Goal: Information Seeking & Learning: Learn about a topic

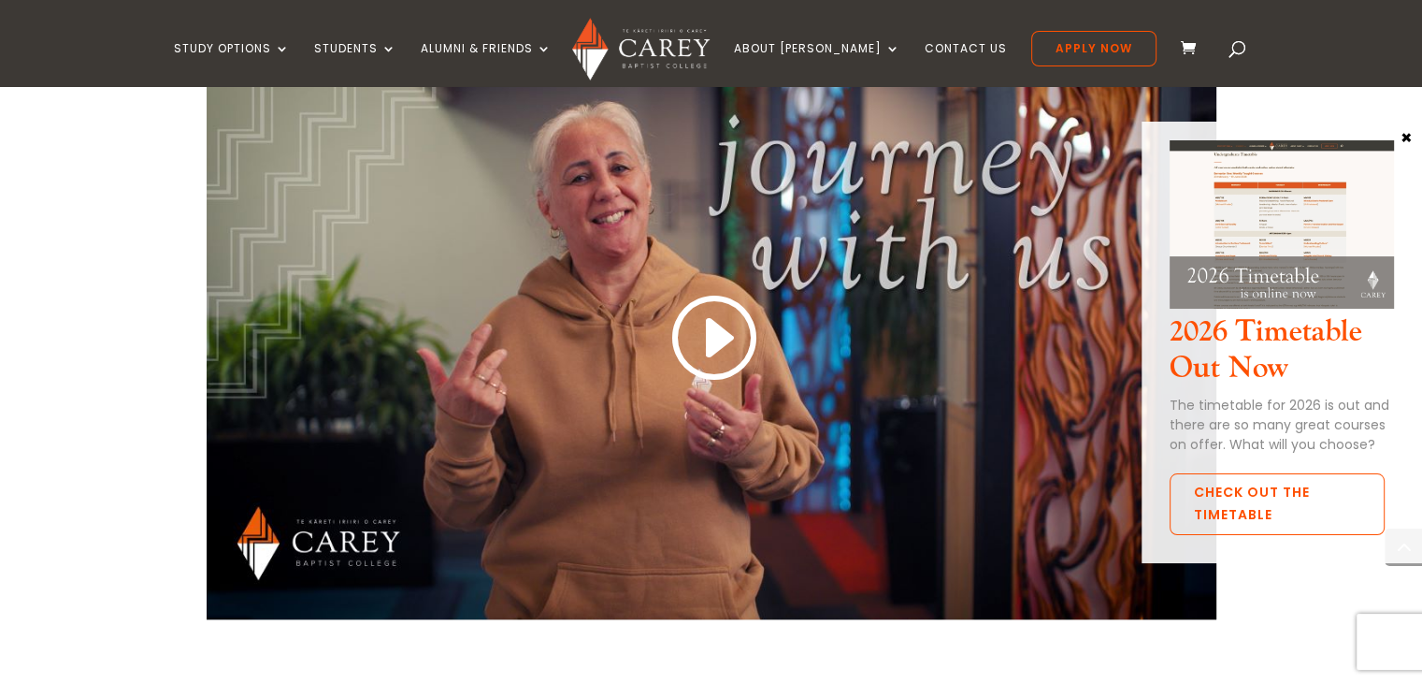
scroll to position [1590, 0]
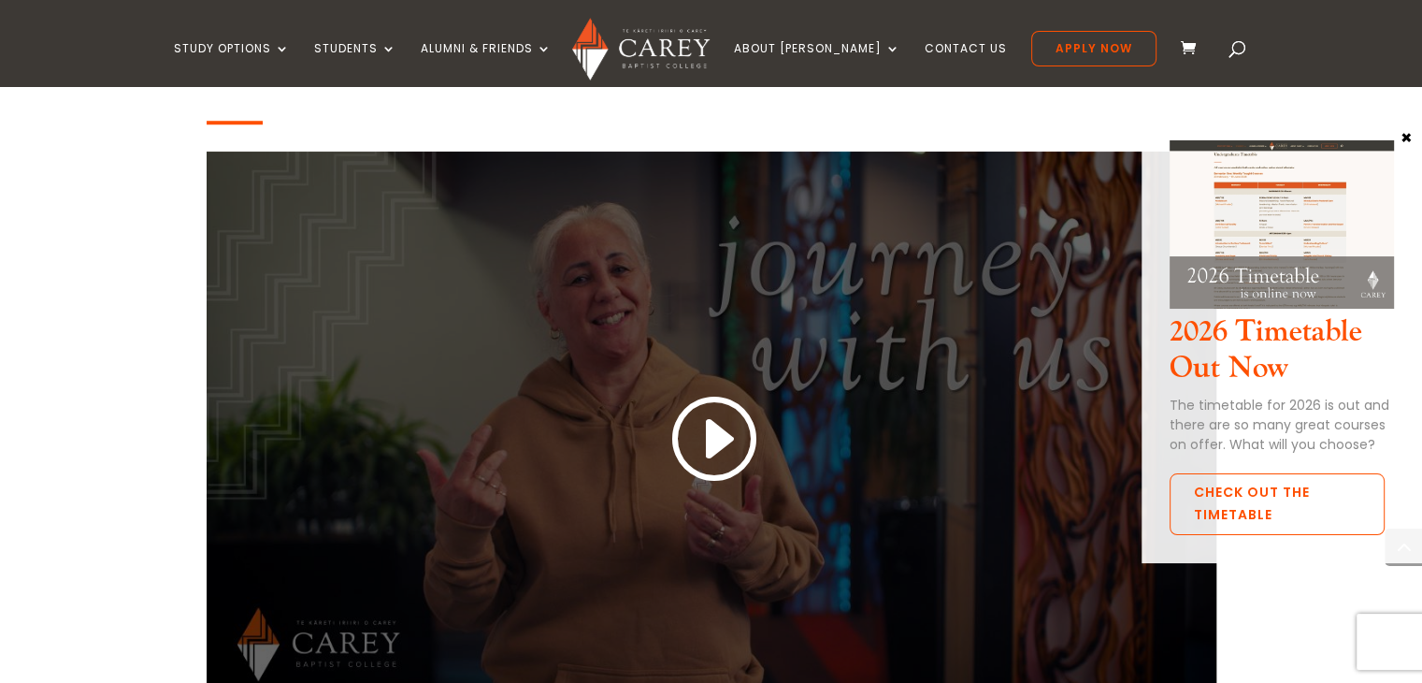
click at [705, 419] on link at bounding box center [712, 440] width 90 height 98
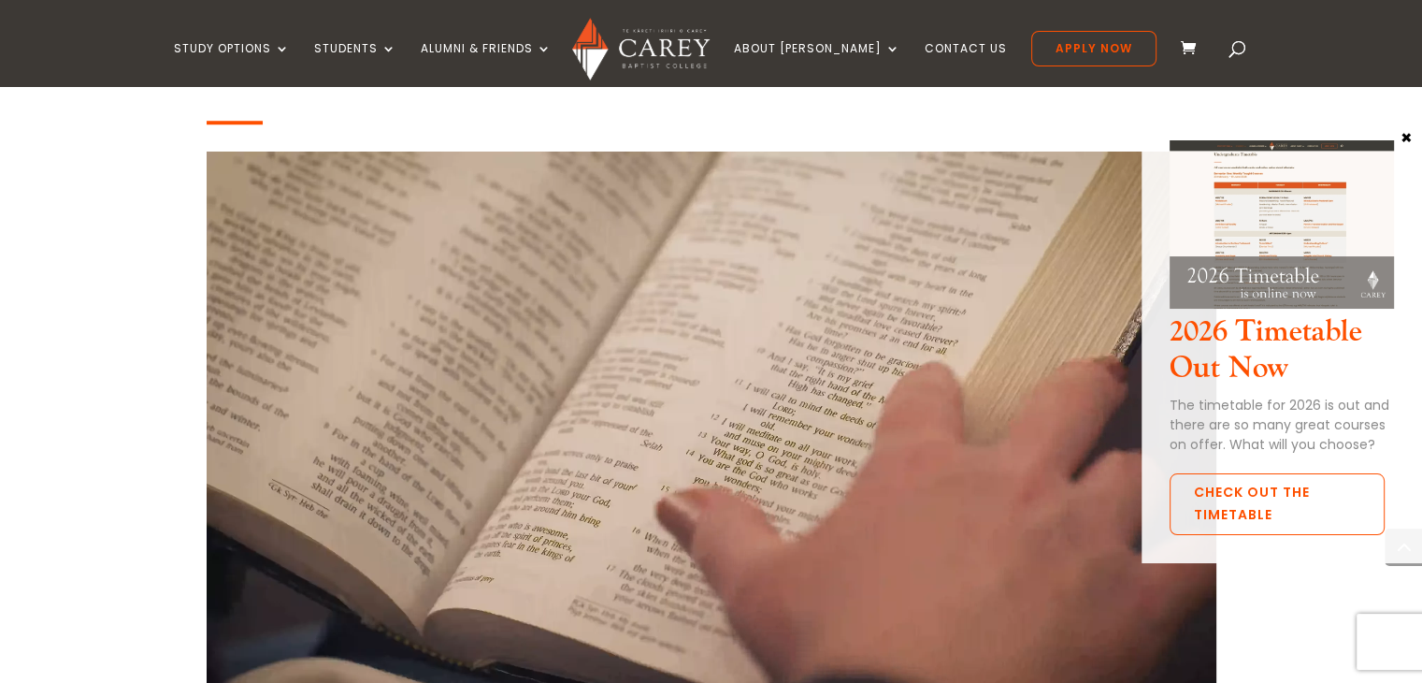
click at [1406, 137] on button "×" at bounding box center [1406, 136] width 19 height 17
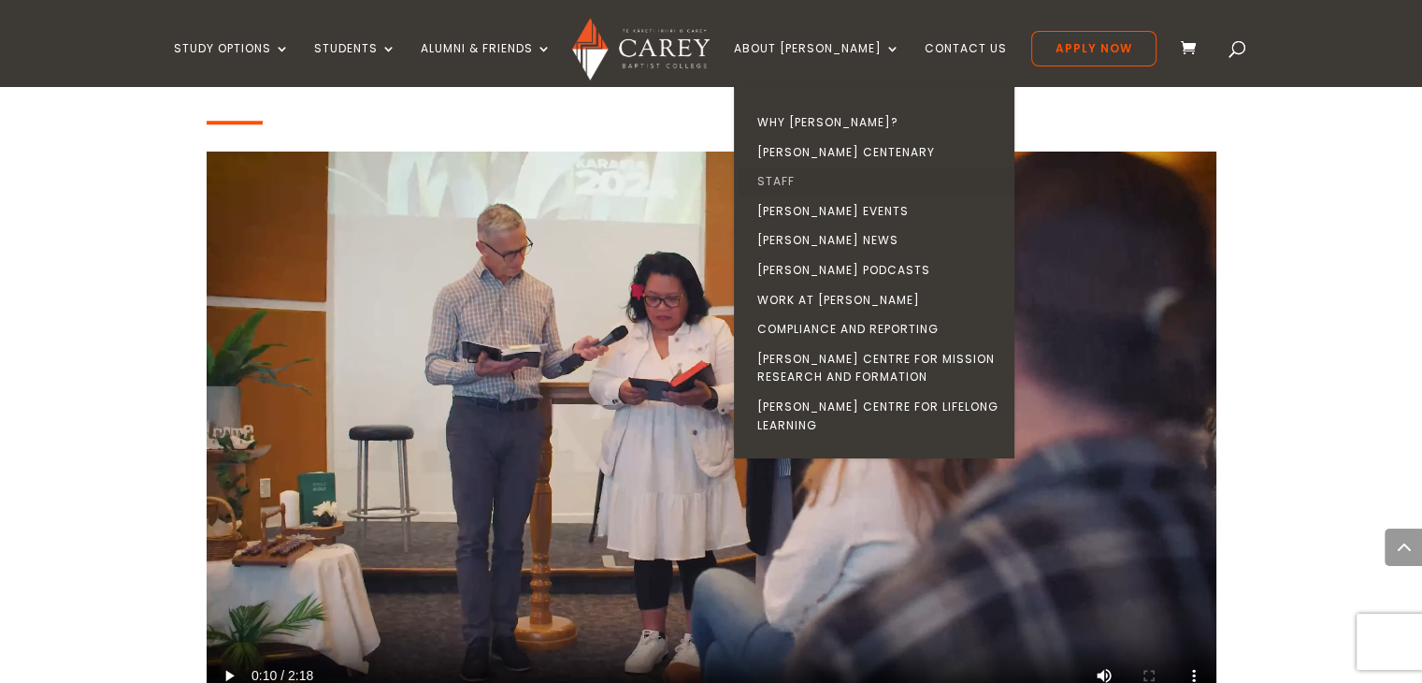
click at [823, 179] on link "Staff" at bounding box center [879, 181] width 281 height 30
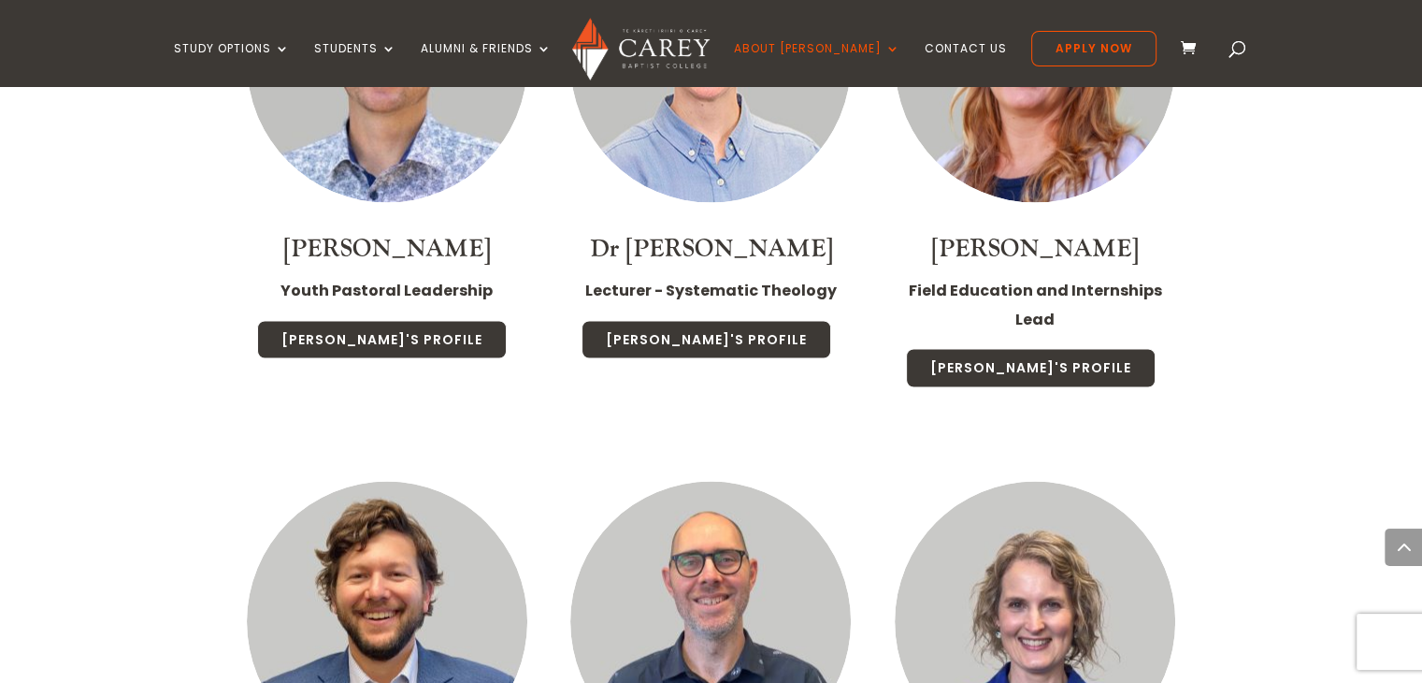
scroll to position [3273, 0]
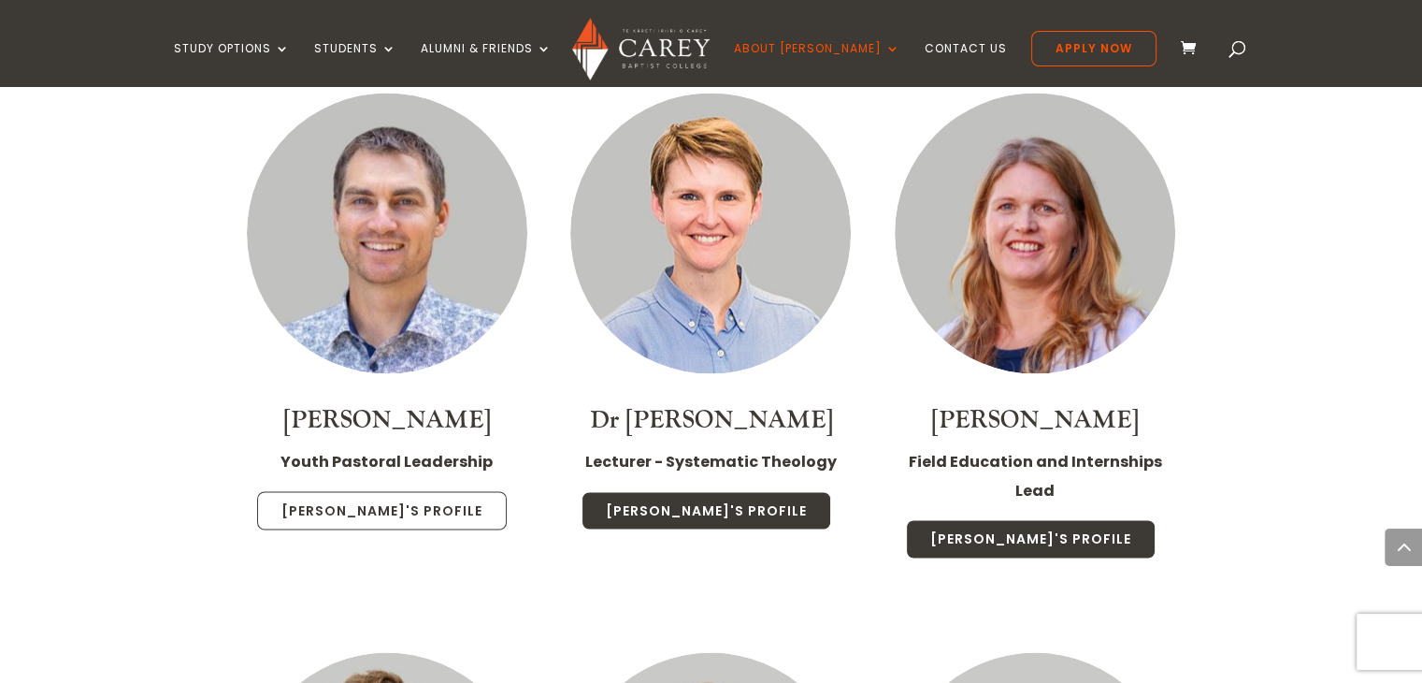
click at [363, 491] on link "Sam's Profile" at bounding box center [382, 510] width 250 height 39
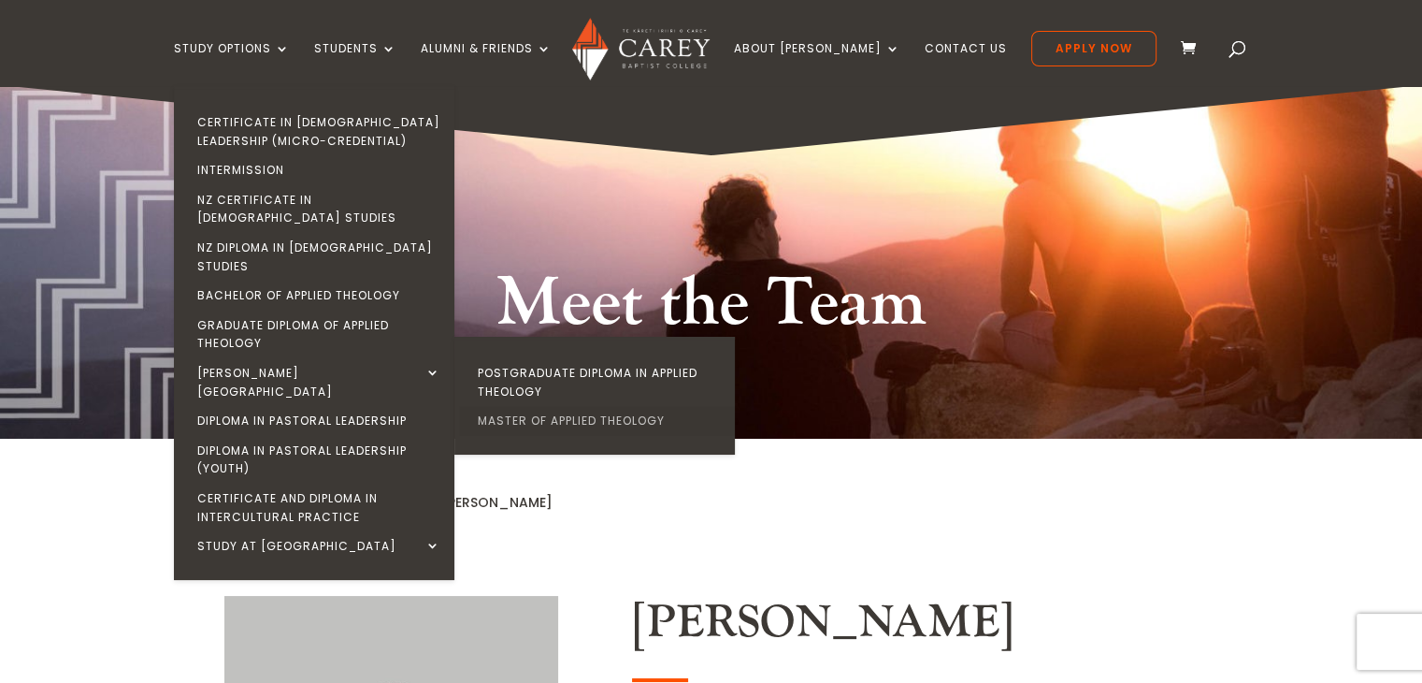
click at [561, 406] on link "Master of Applied Theology" at bounding box center [599, 421] width 281 height 30
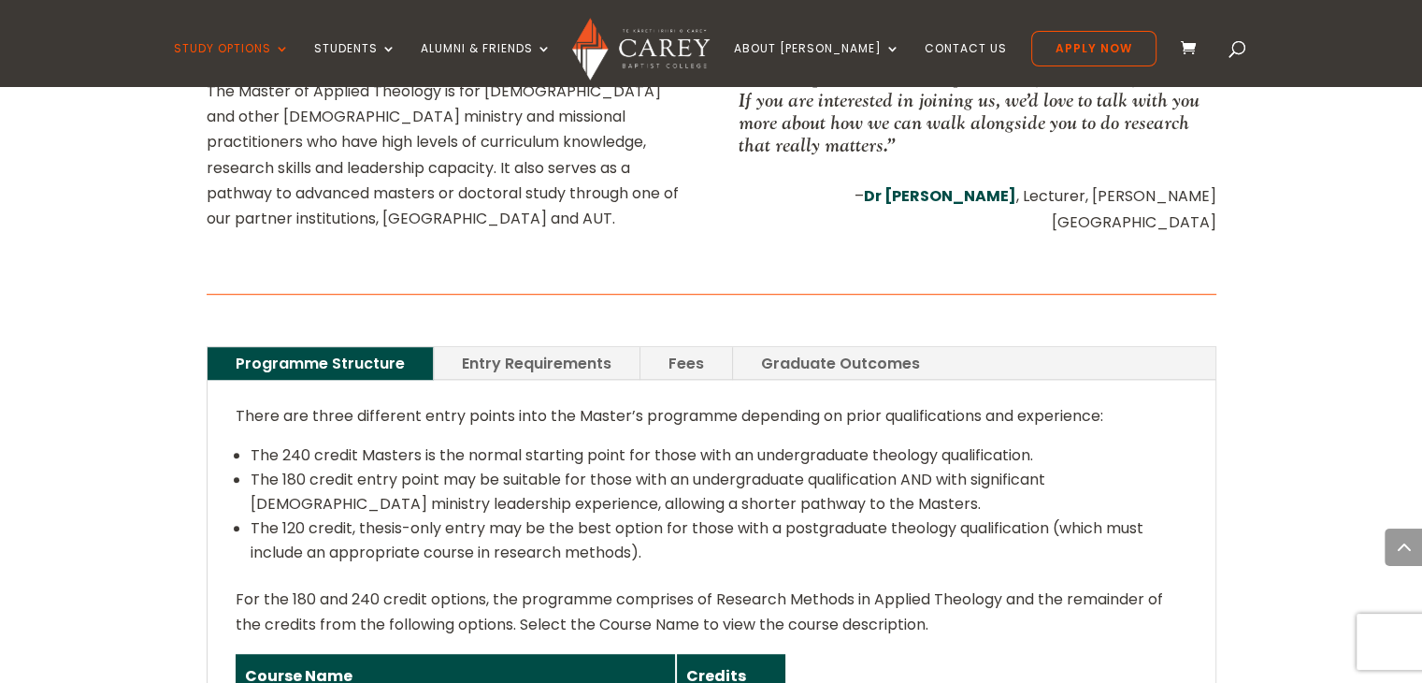
scroll to position [1122, 0]
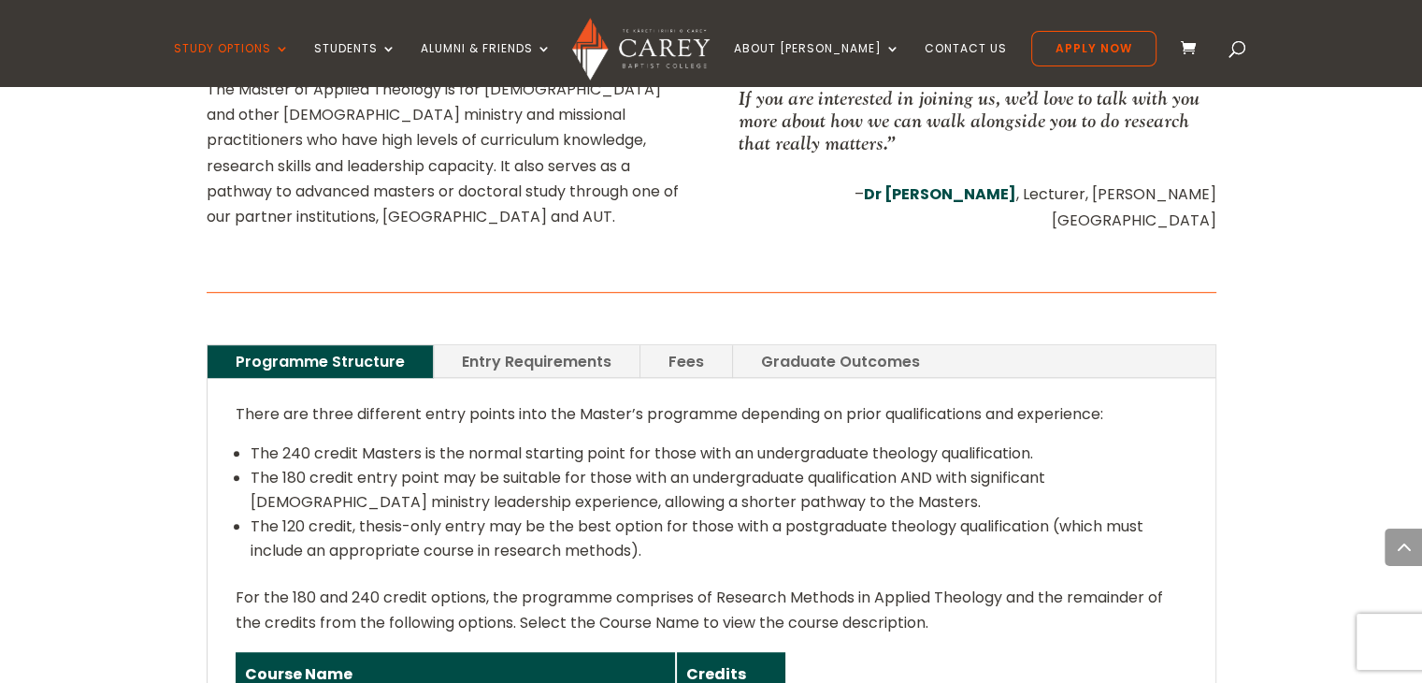
click at [572, 345] on link "Entry Requirements" at bounding box center [537, 361] width 206 height 33
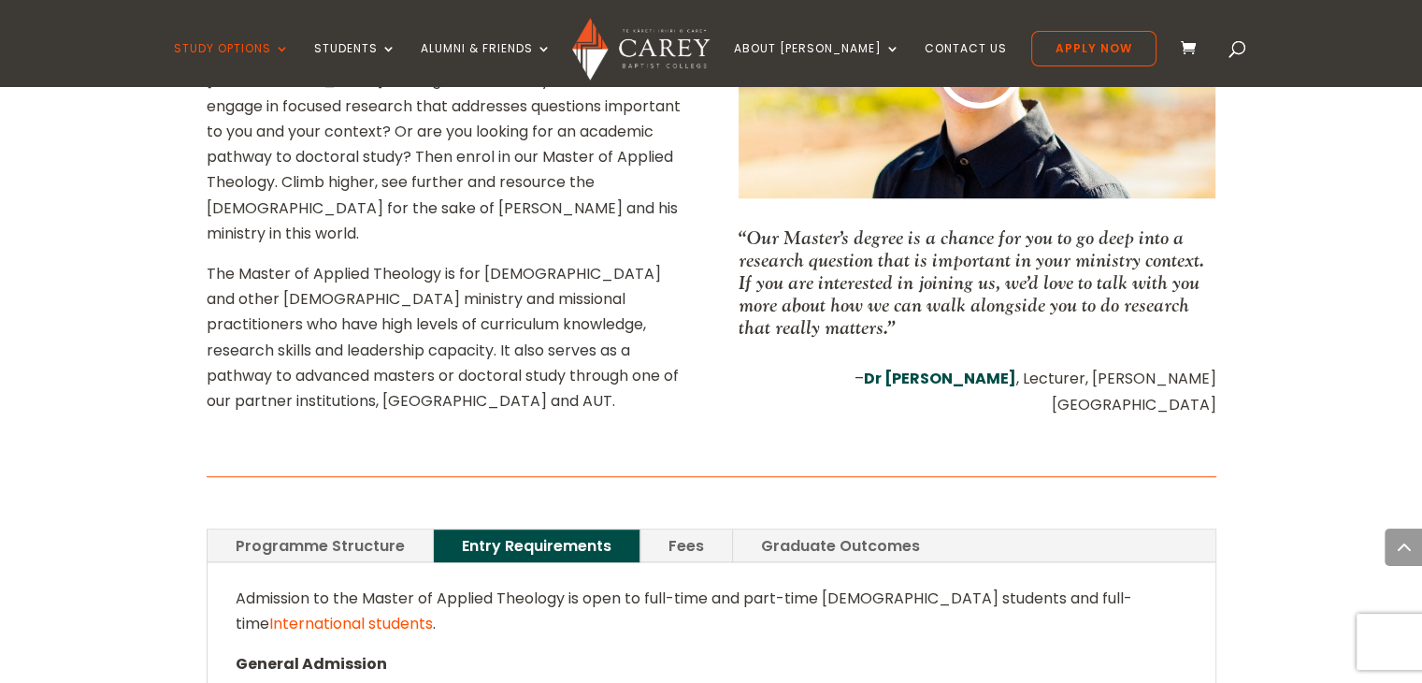
scroll to position [935, 0]
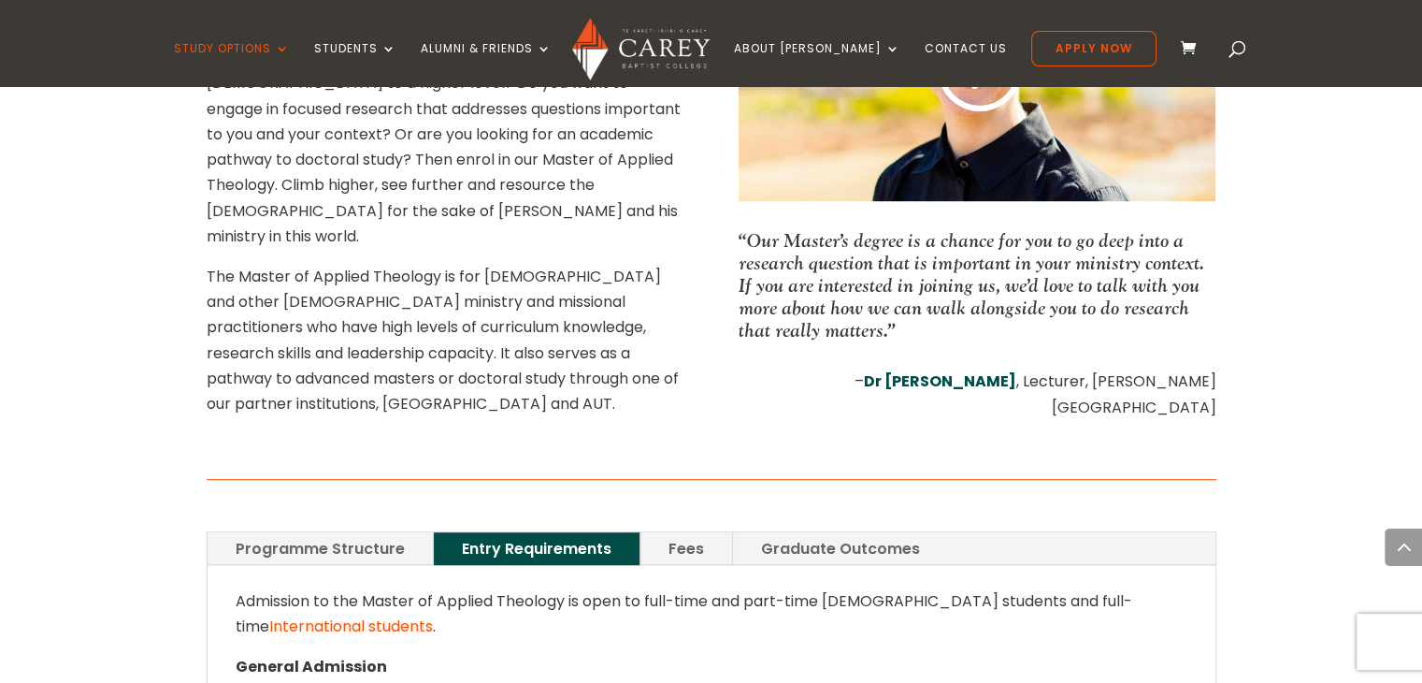
click at [839, 532] on link "Graduate Outcomes" at bounding box center [840, 548] width 215 height 33
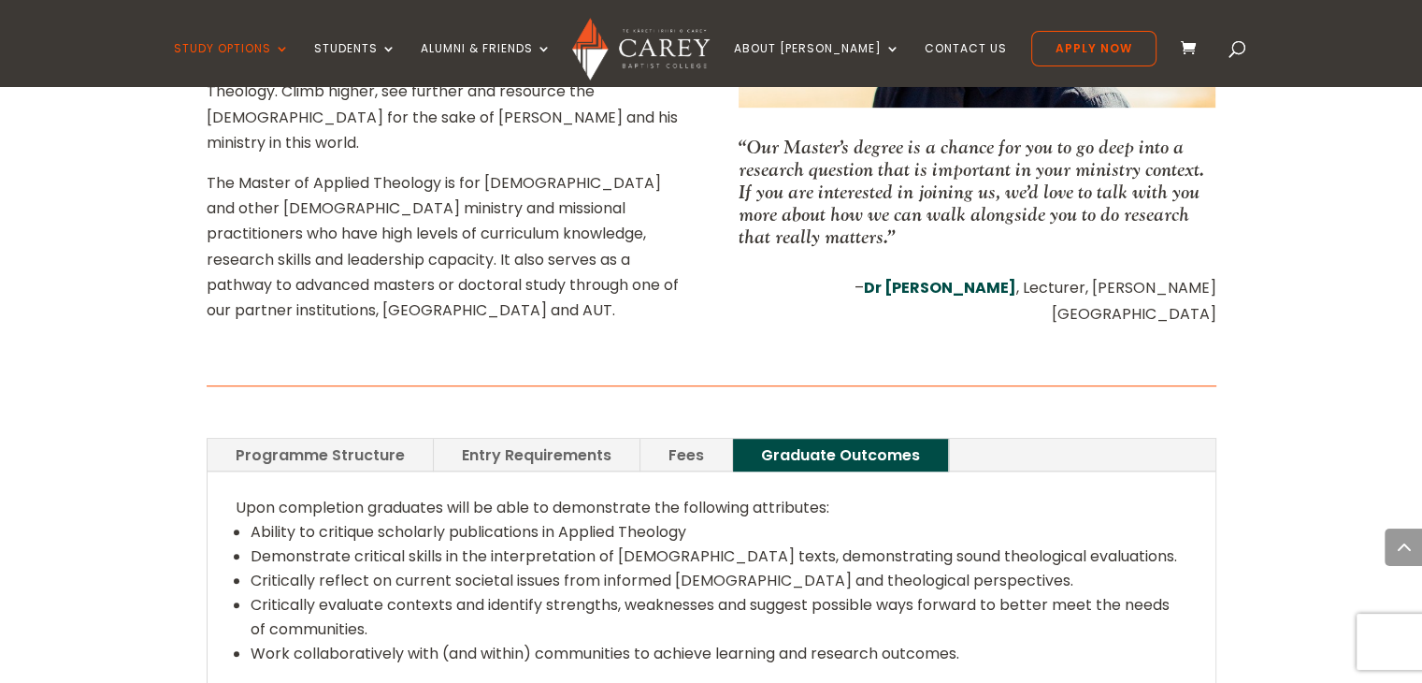
scroll to position [1122, 0]
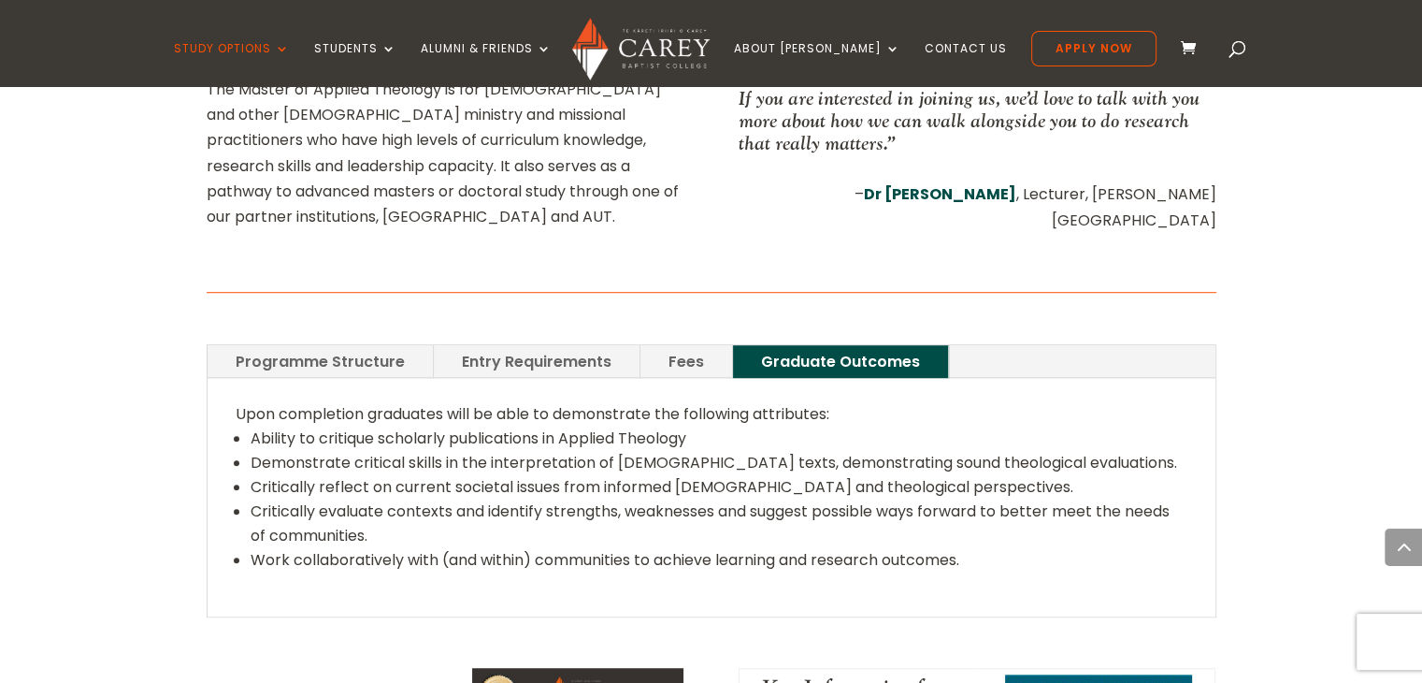
click at [680, 345] on link "Fees" at bounding box center [687, 361] width 92 height 33
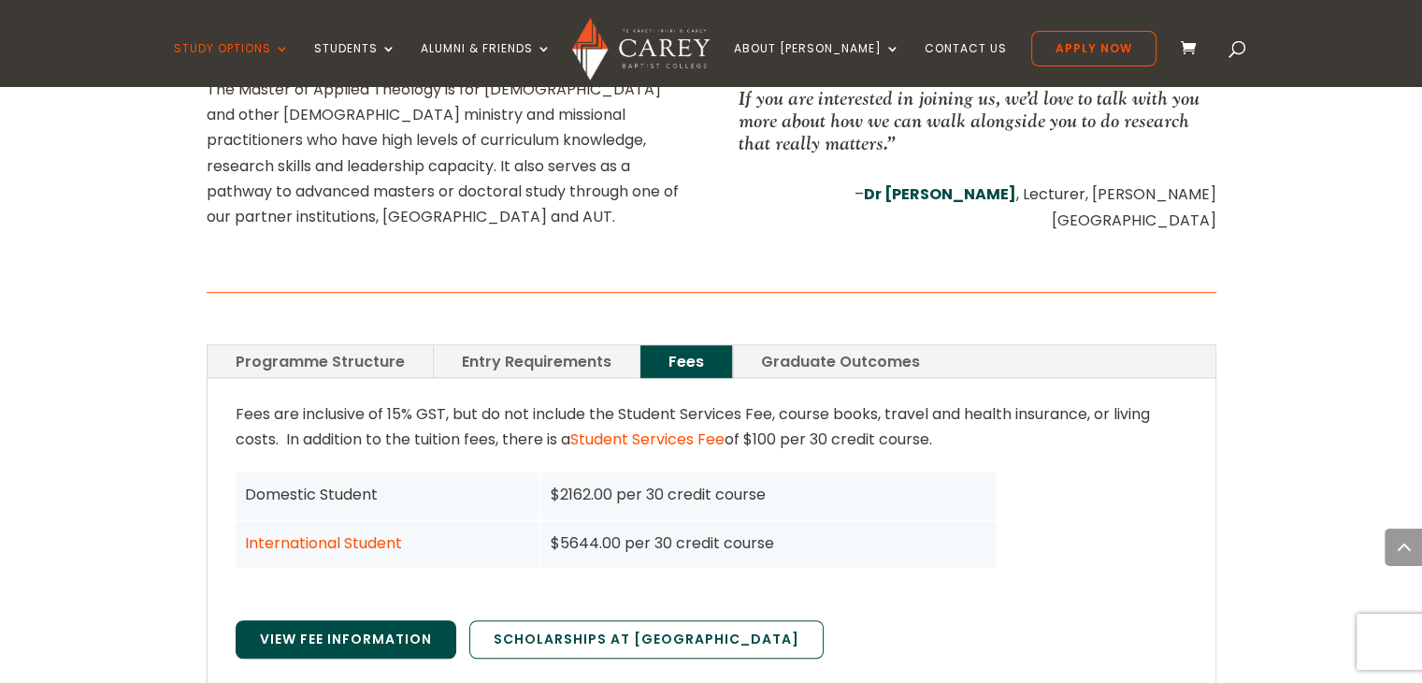
click at [368, 624] on link "View Fee Information" at bounding box center [346, 639] width 221 height 39
click at [328, 620] on link "View Fee Information" at bounding box center [346, 639] width 221 height 39
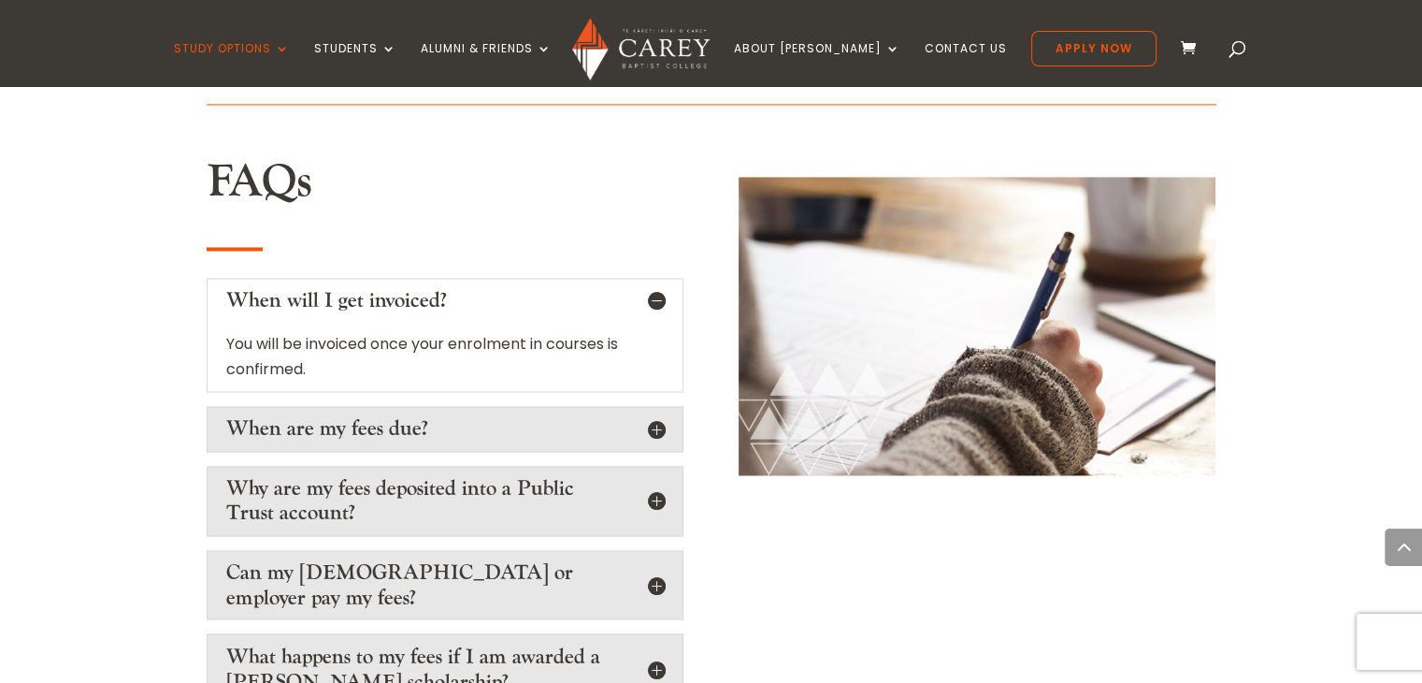
scroll to position [2992, 0]
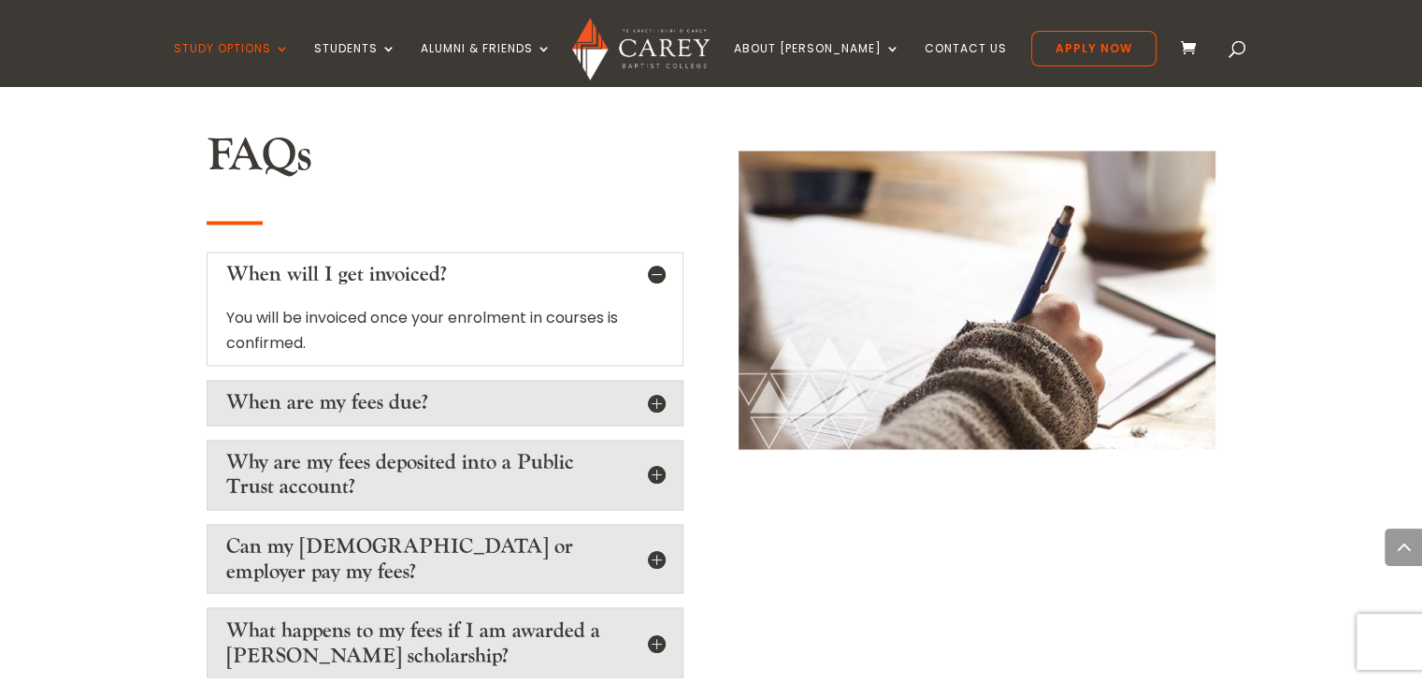
click at [333, 534] on h5 "Can my [DEMOGRAPHIC_DATA] or employer pay my fees?" at bounding box center [445, 559] width 438 height 50
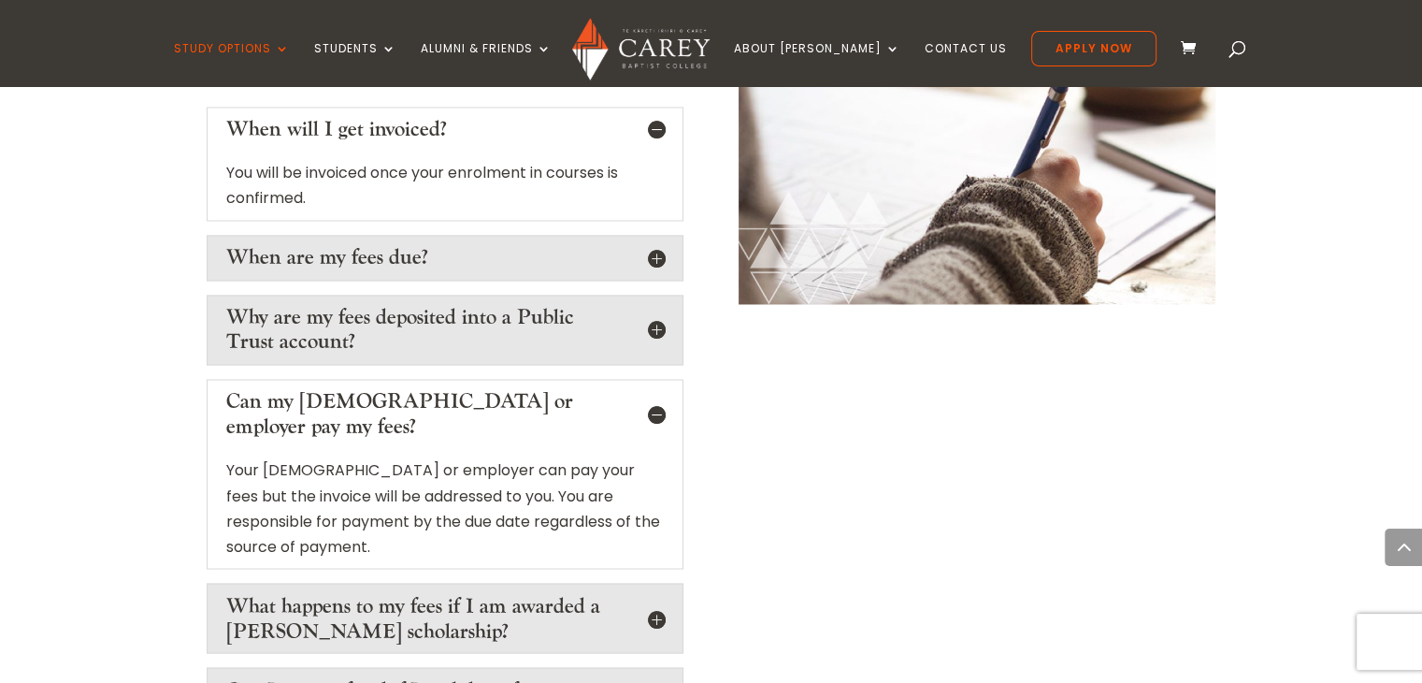
scroll to position [3273, 0]
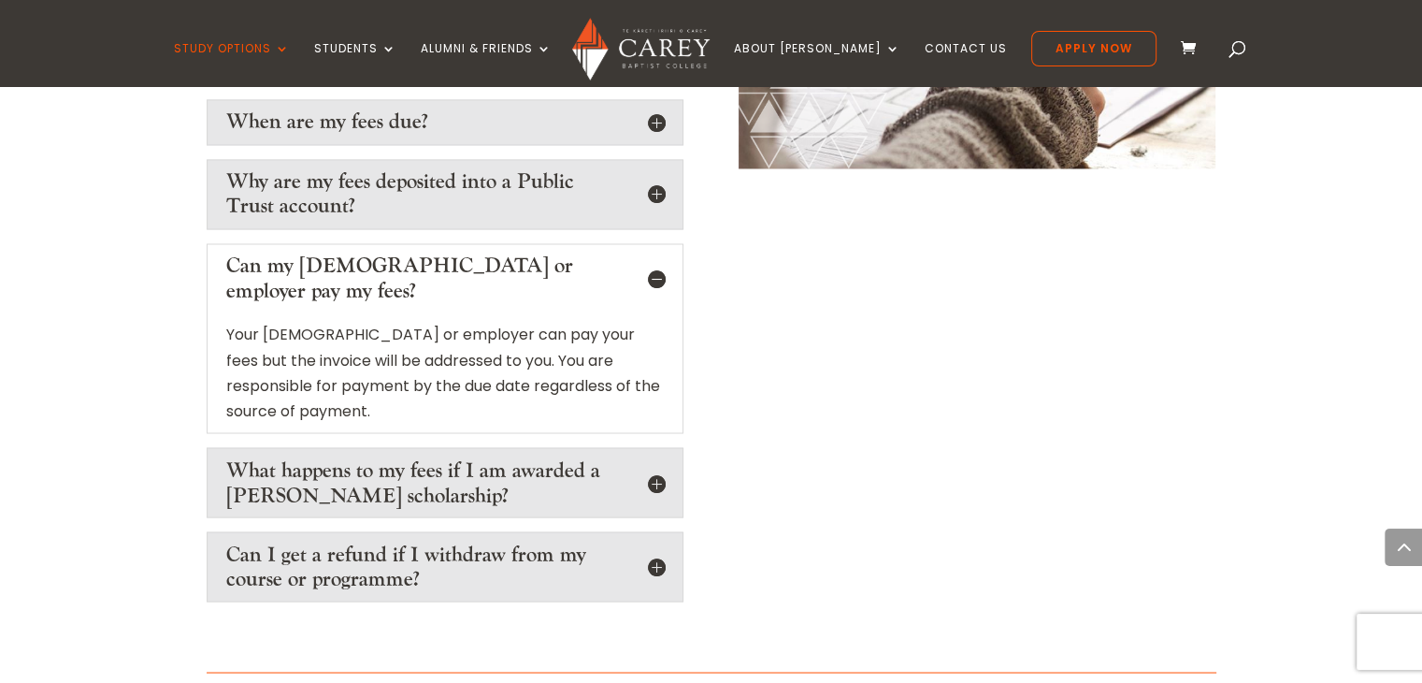
click at [289, 457] on h5 "What happens to my fees if I am awarded a Carey scholarship?" at bounding box center [445, 482] width 438 height 50
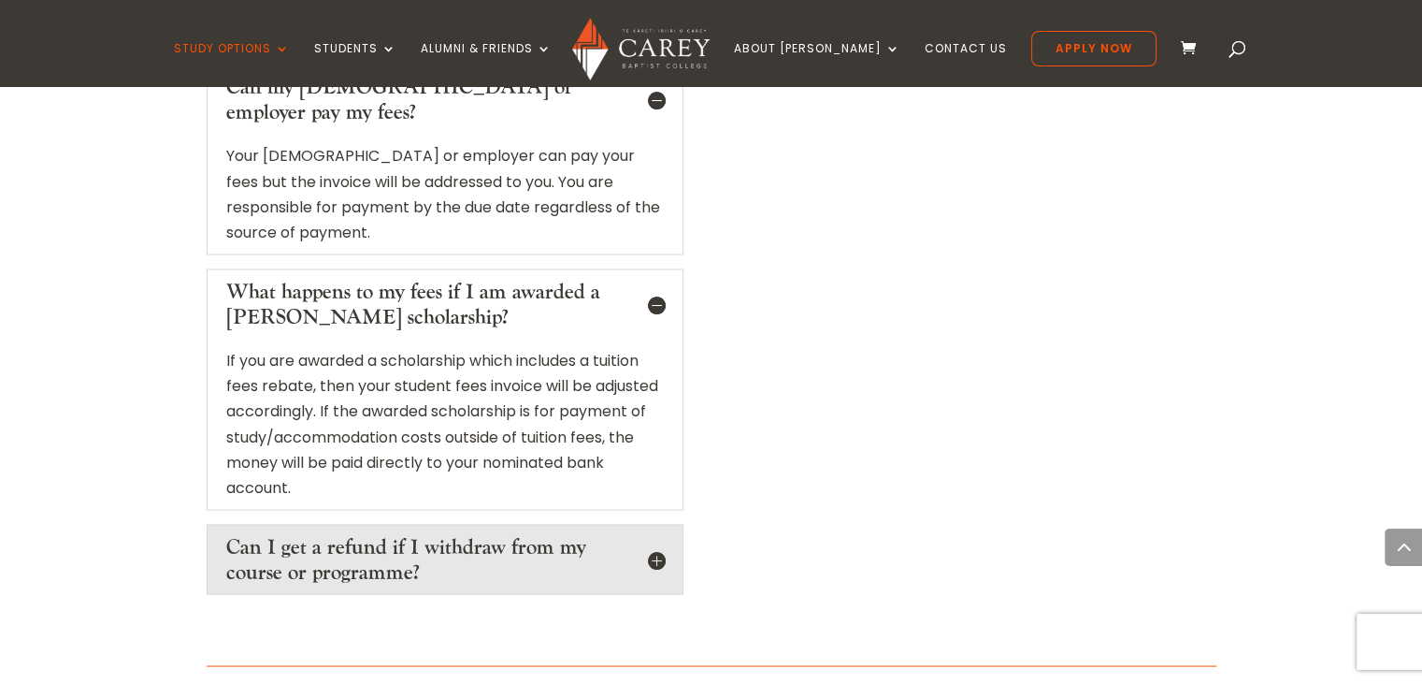
scroll to position [3460, 0]
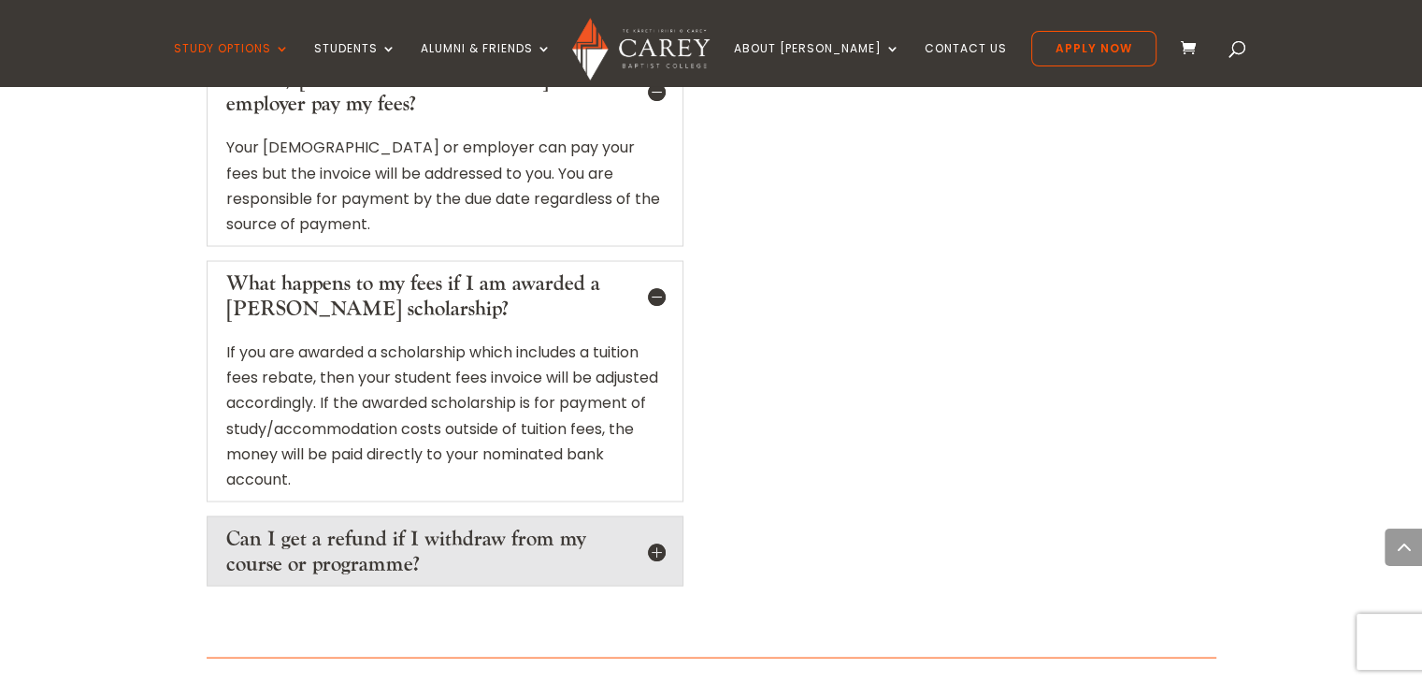
click at [268, 526] on h5 "Can I get a refund if I withdraw from my course or programme?" at bounding box center [445, 551] width 438 height 50
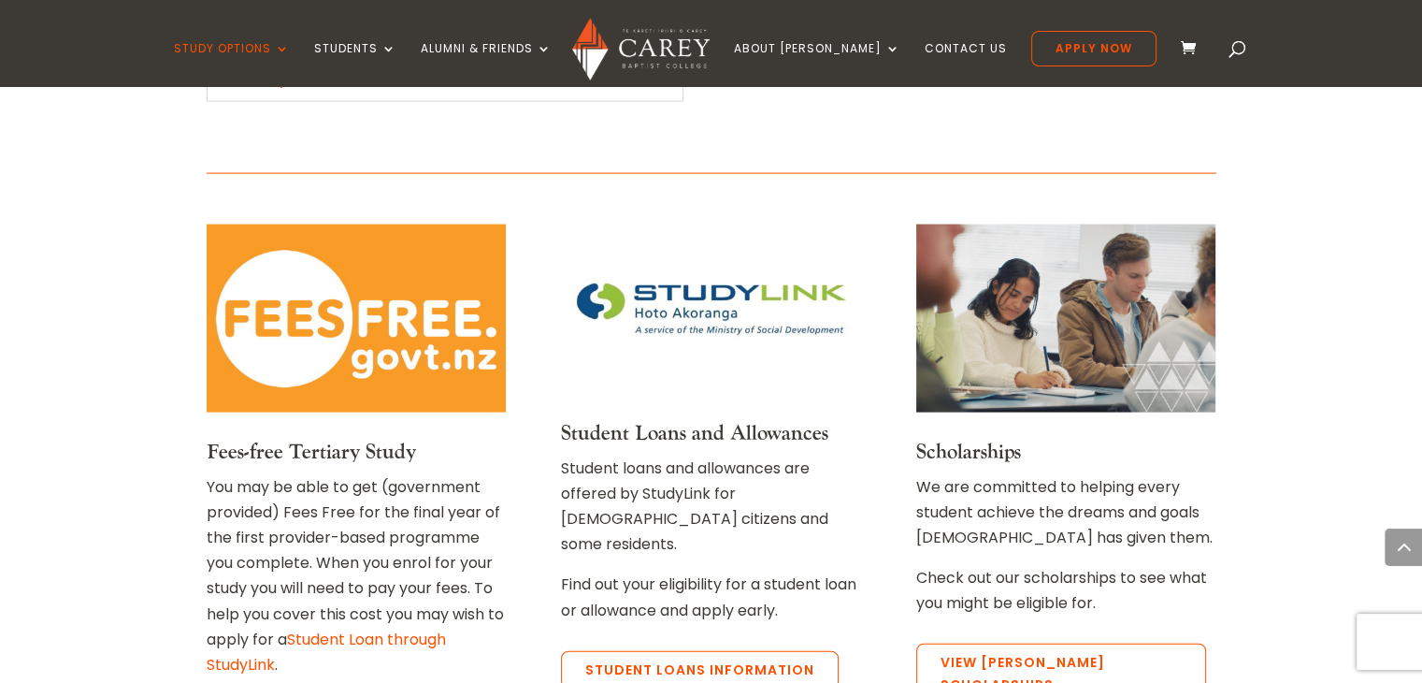
scroll to position [4208, 0]
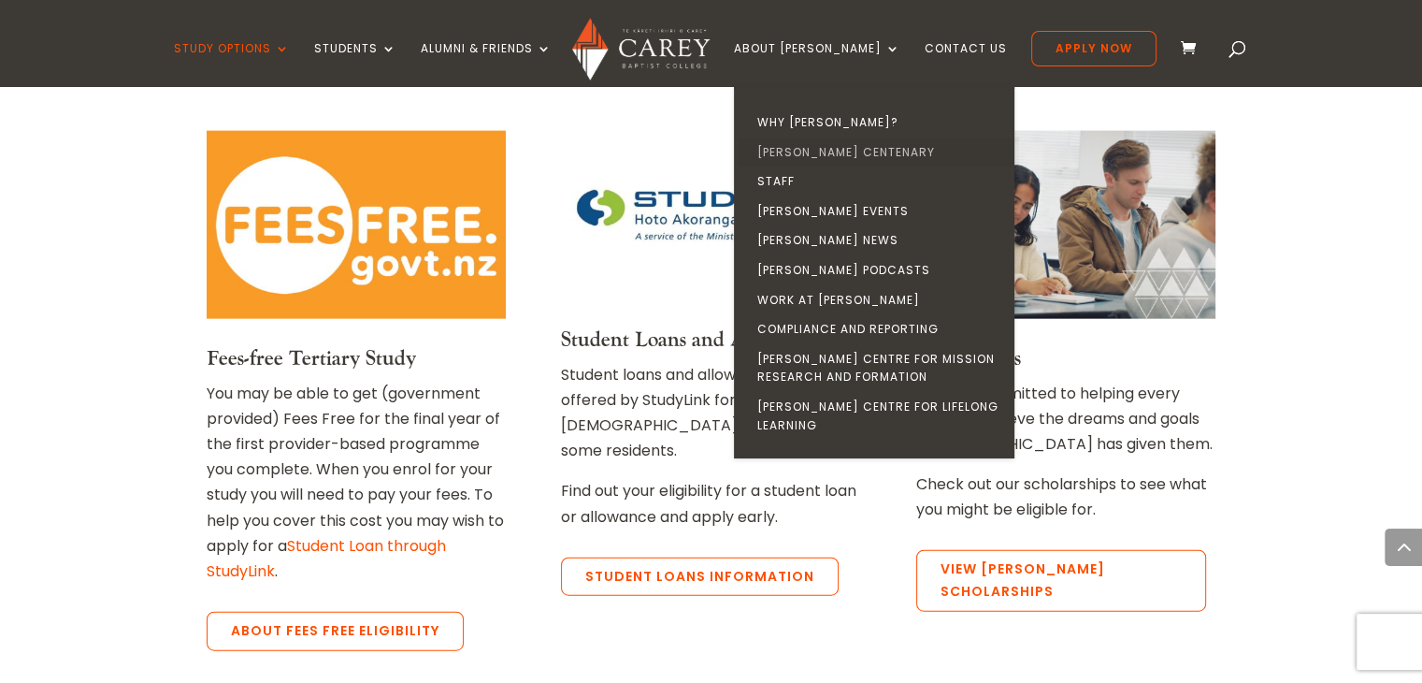
click at [836, 146] on link "[PERSON_NAME] Centenary" at bounding box center [879, 152] width 281 height 30
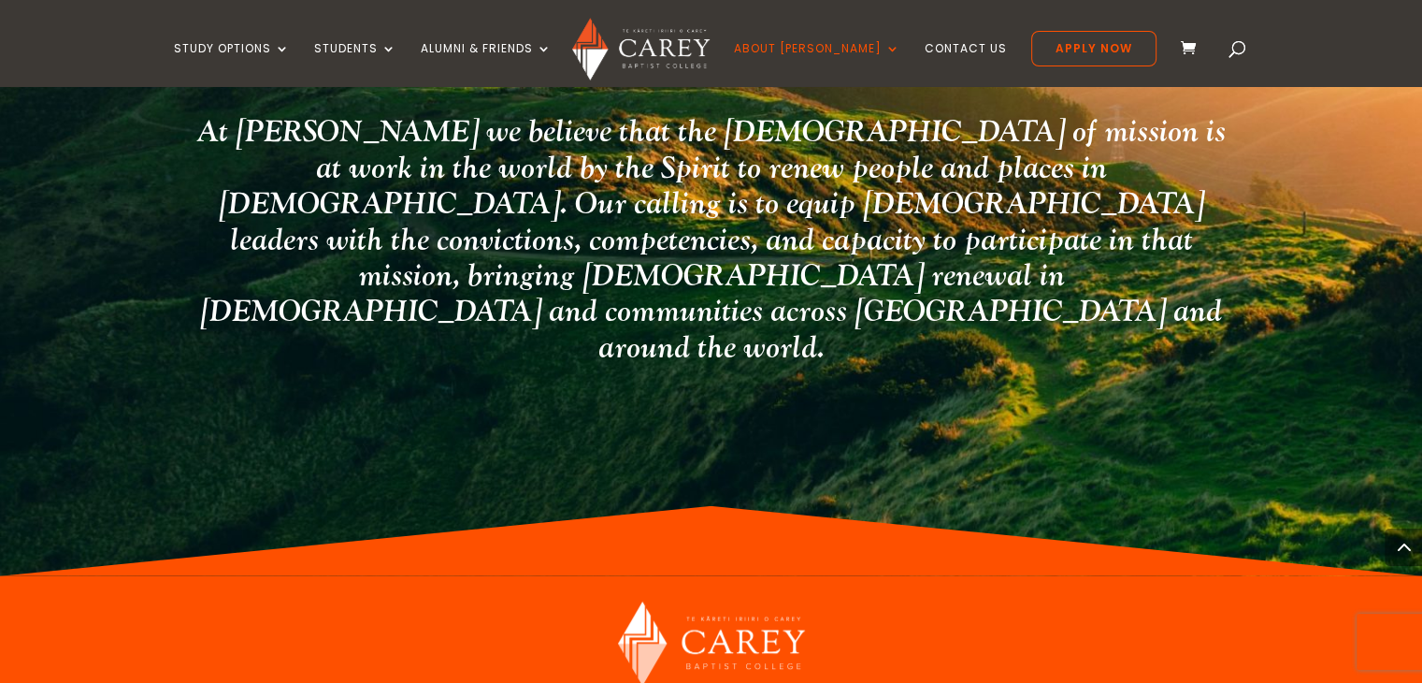
scroll to position [5546, 0]
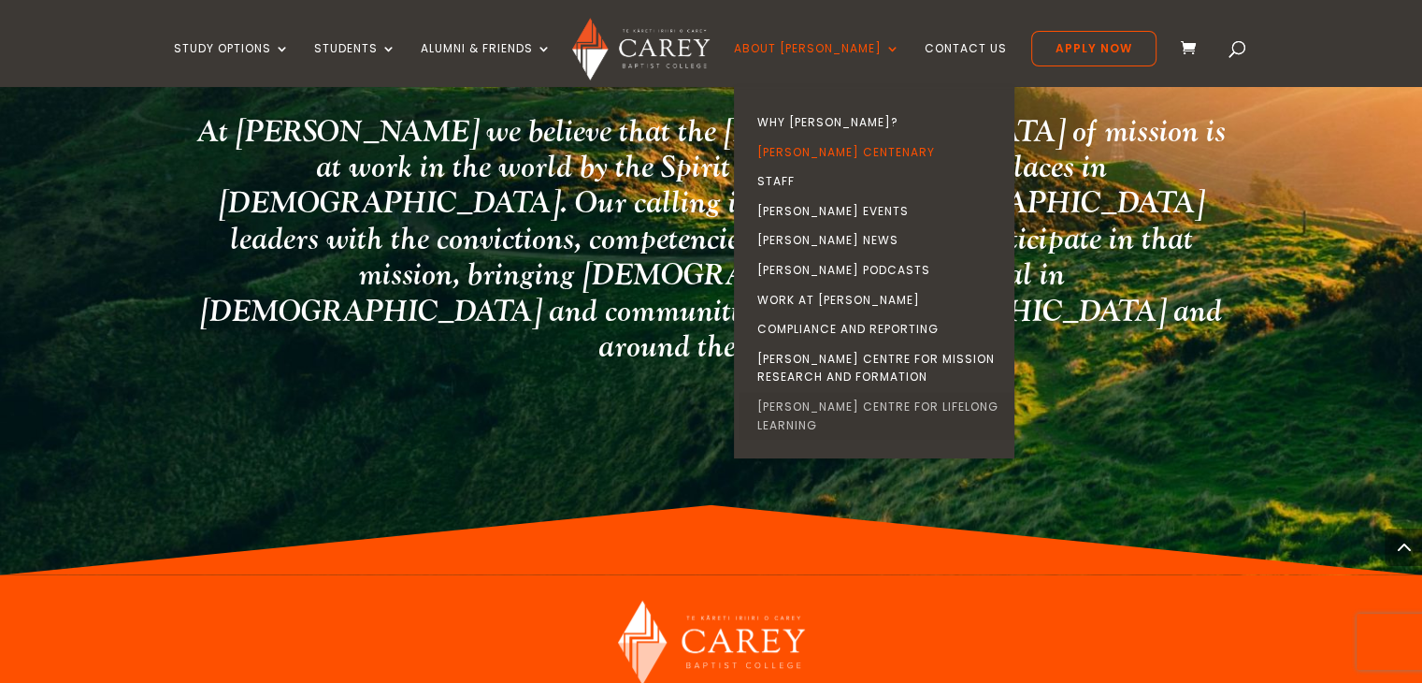
click at [873, 405] on link "[PERSON_NAME] Centre for Lifelong Learning" at bounding box center [879, 416] width 281 height 48
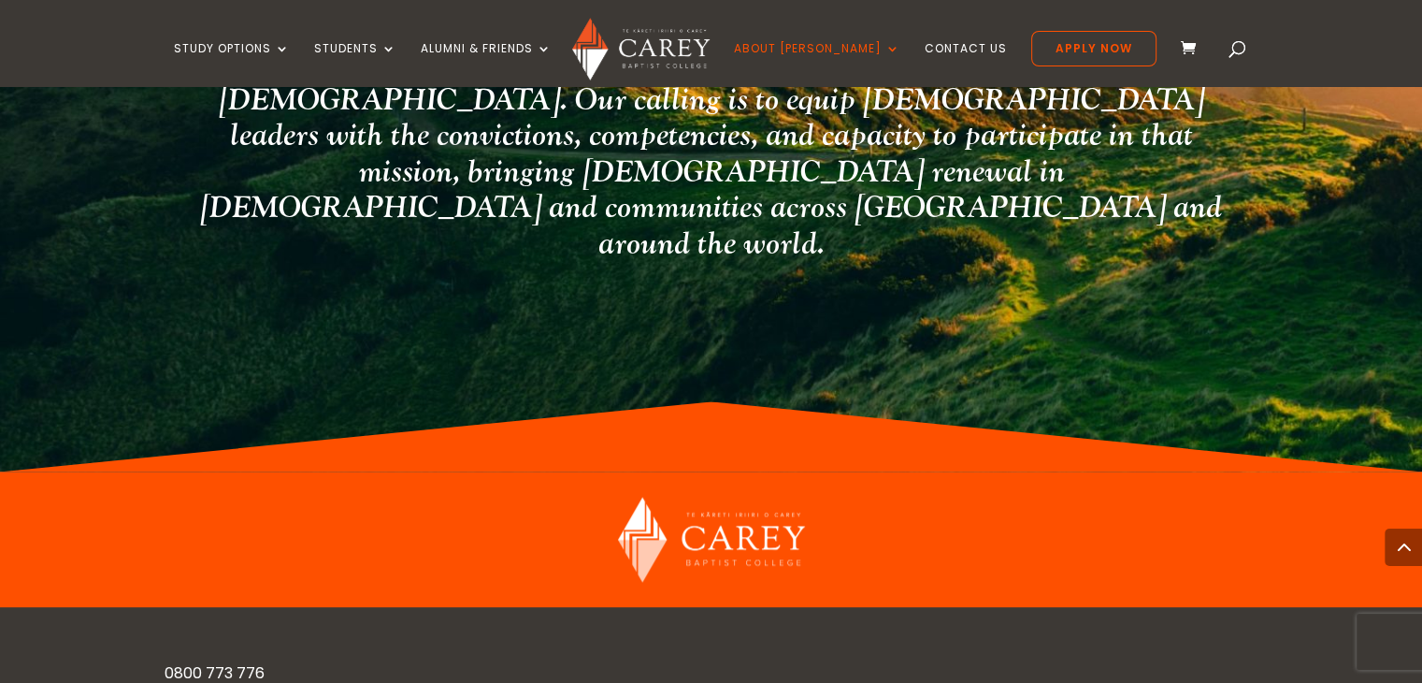
scroll to position [2542, 0]
